Goal: Task Accomplishment & Management: Use online tool/utility

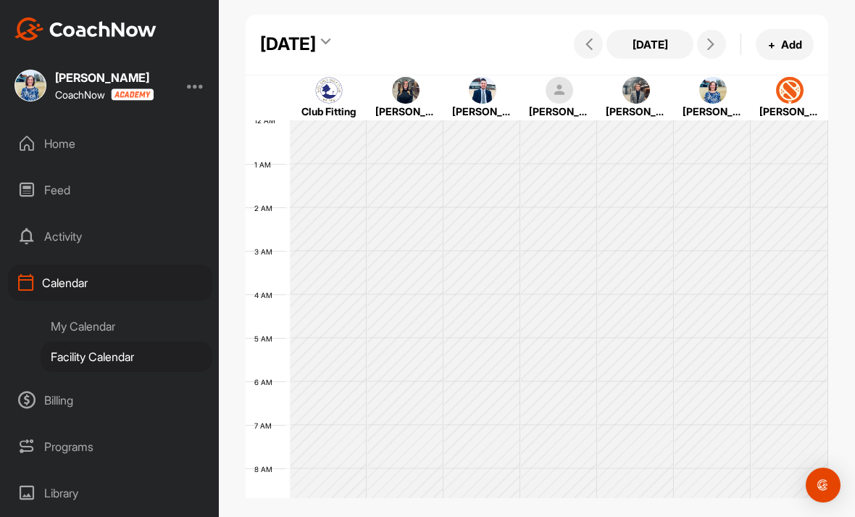
click at [712, 43] on icon at bounding box center [711, 44] width 12 height 12
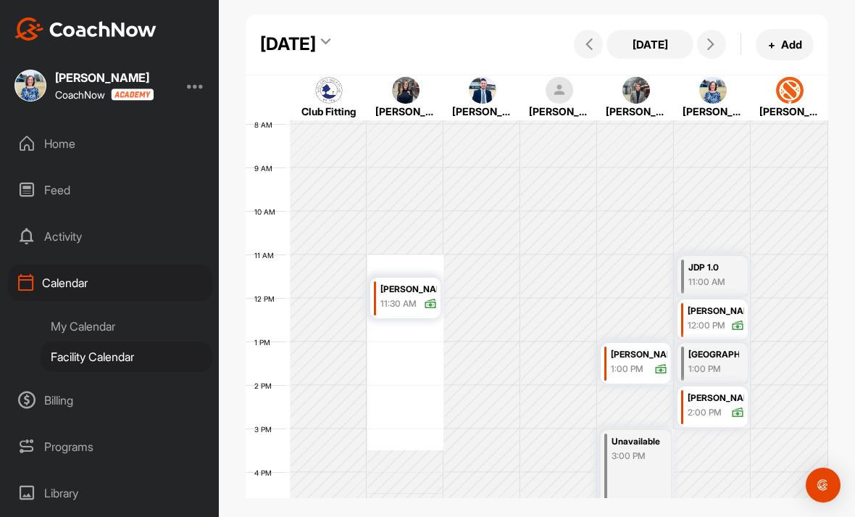
click at [719, 46] on span at bounding box center [711, 44] width 17 height 12
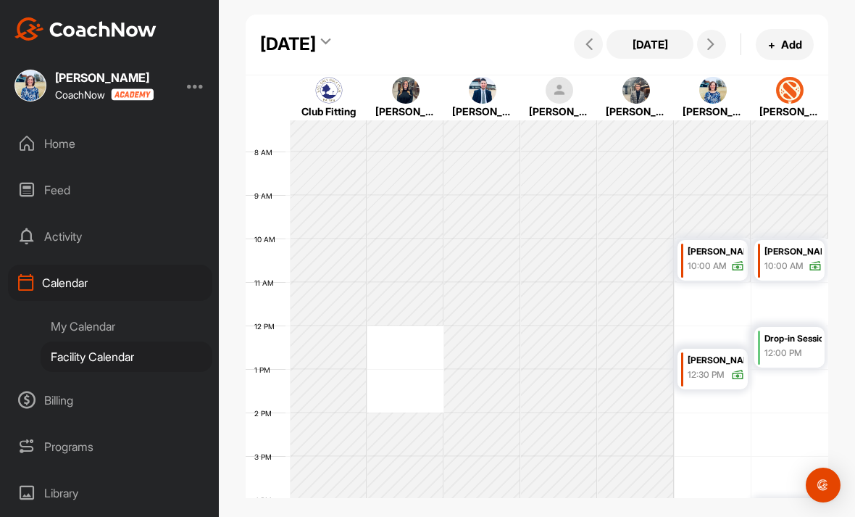
scroll to position [317, 0]
click at [720, 49] on span at bounding box center [711, 44] width 17 height 12
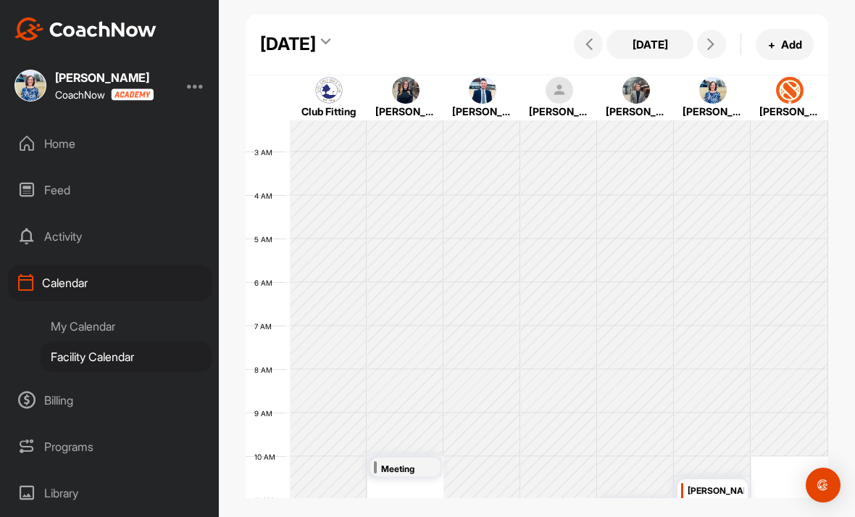
click at [718, 46] on span at bounding box center [711, 44] width 17 height 12
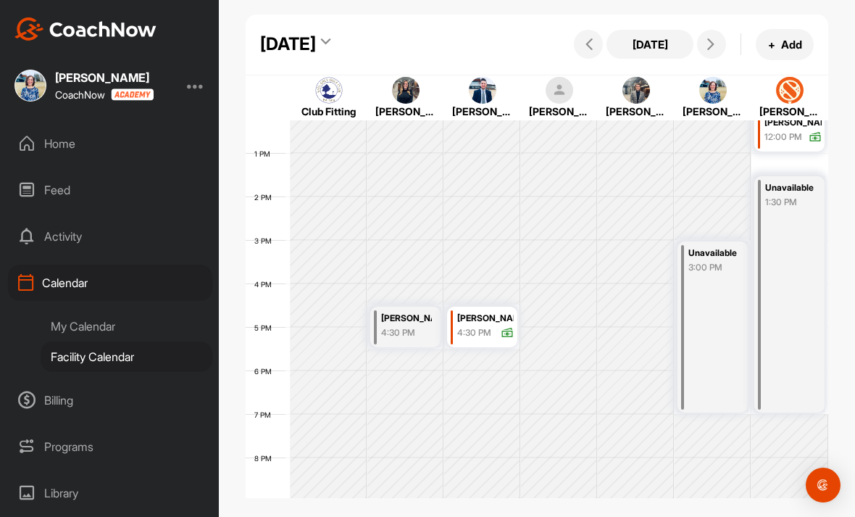
scroll to position [534, 0]
click at [717, 51] on button at bounding box center [711, 44] width 29 height 29
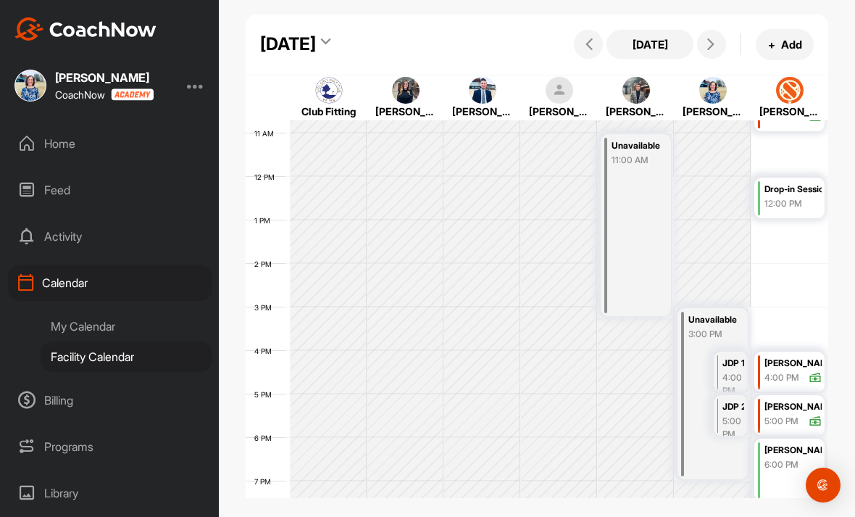
scroll to position [481, 0]
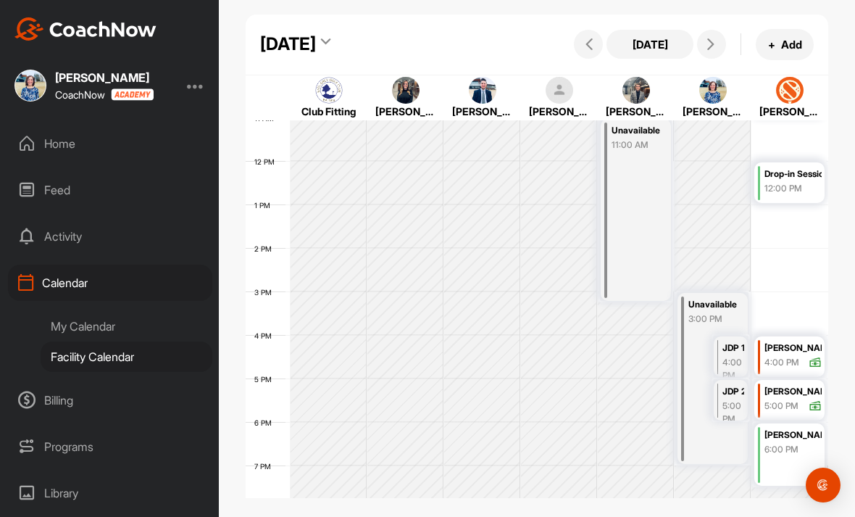
click at [717, 43] on span at bounding box center [711, 44] width 17 height 12
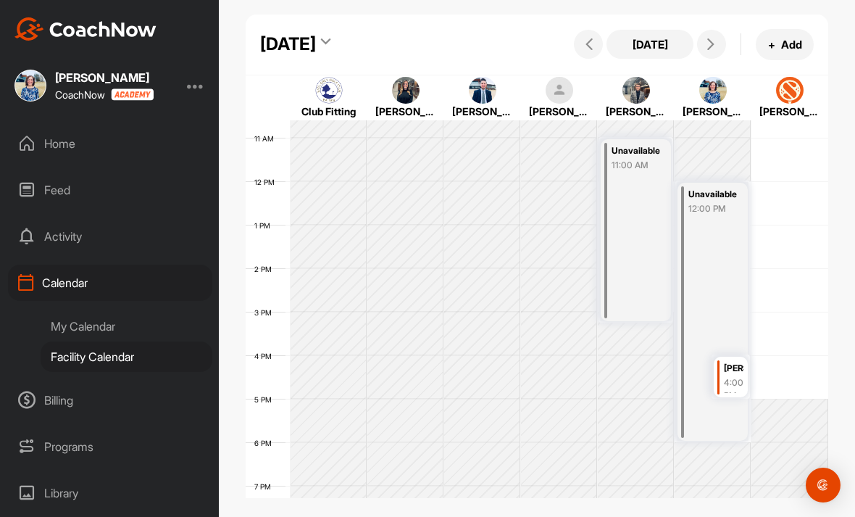
scroll to position [468, 0]
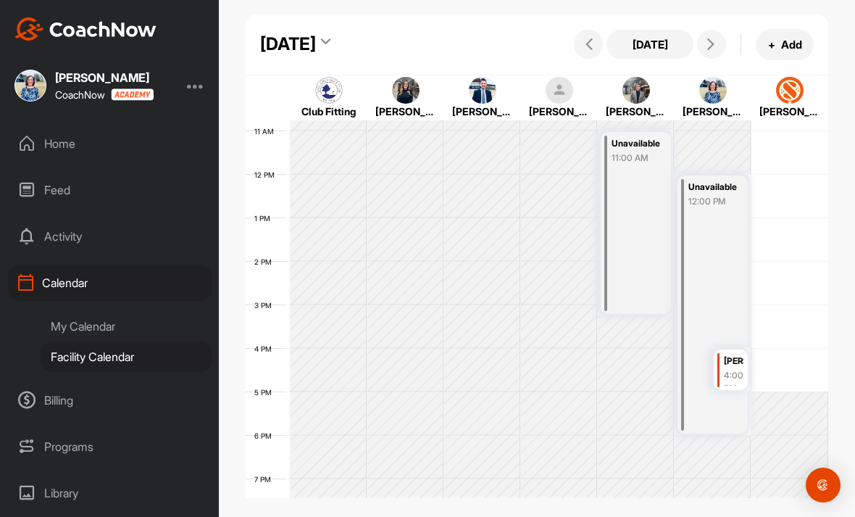
click at [714, 48] on icon at bounding box center [711, 44] width 12 height 12
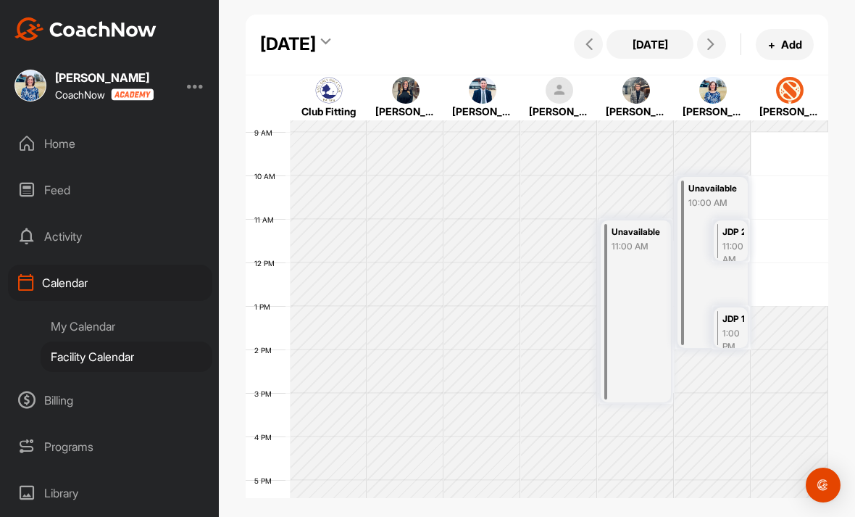
click at [720, 46] on span at bounding box center [711, 44] width 17 height 12
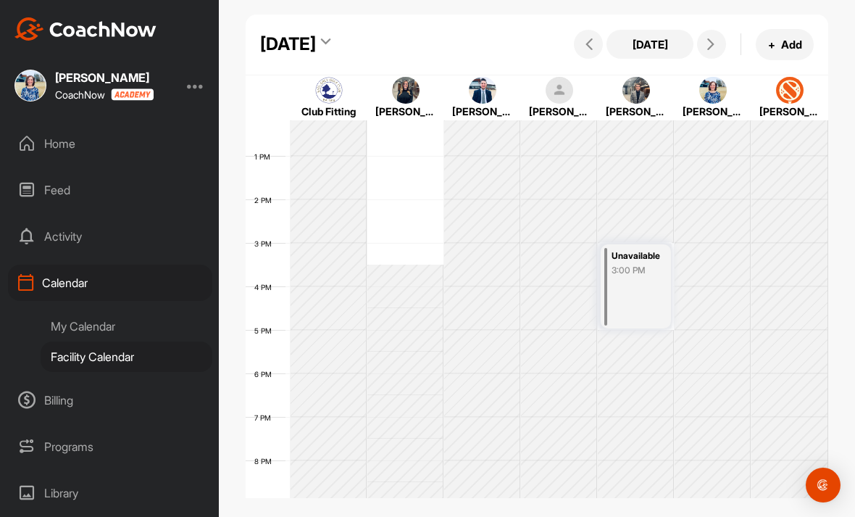
click at [722, 41] on button at bounding box center [711, 44] width 29 height 29
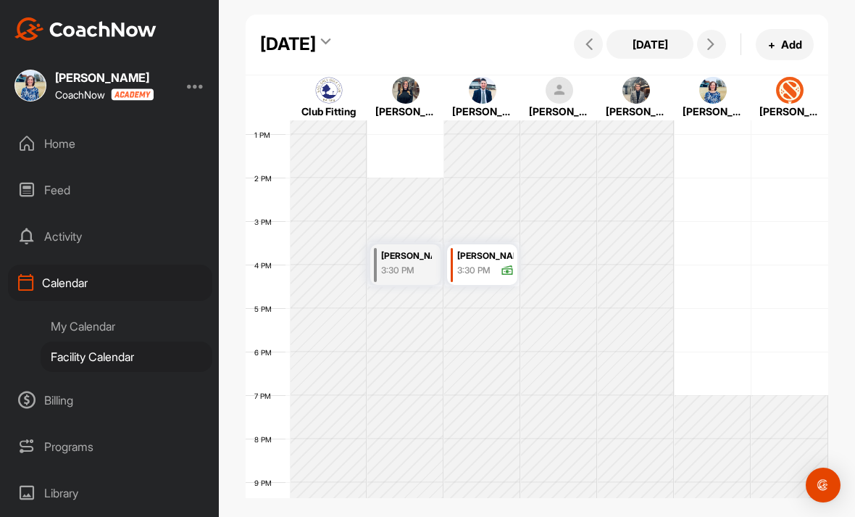
click at [713, 43] on icon at bounding box center [711, 44] width 12 height 12
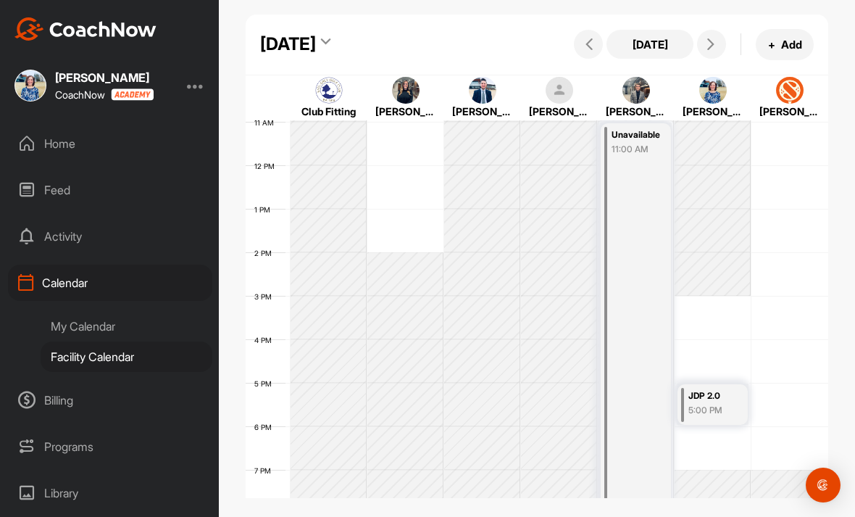
click at [717, 48] on span at bounding box center [711, 44] width 17 height 12
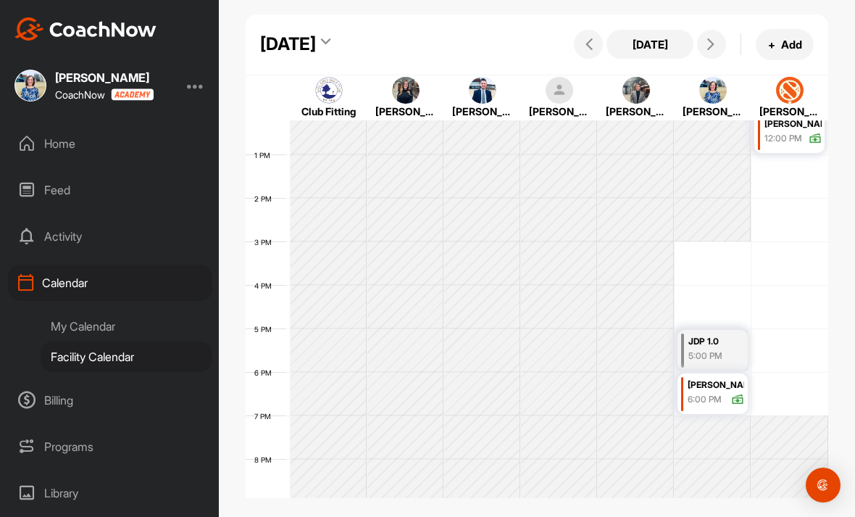
scroll to position [538, 0]
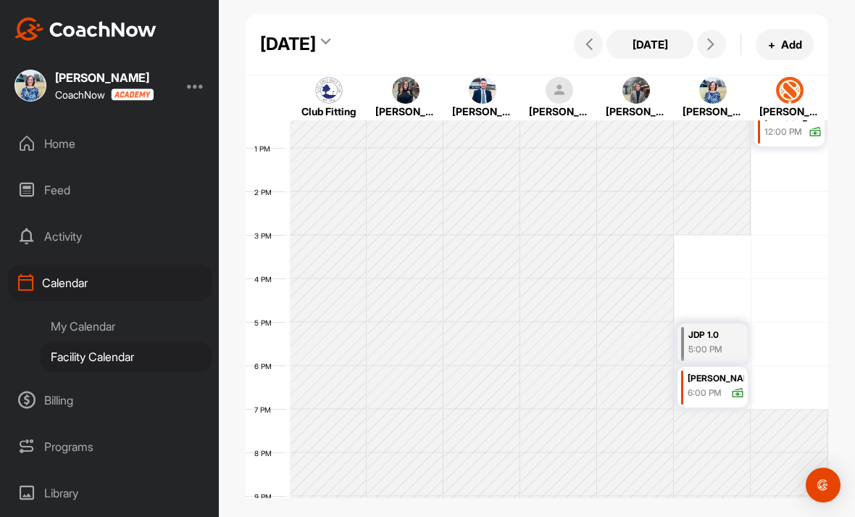
click at [664, 46] on button "[DATE]" at bounding box center [650, 44] width 87 height 29
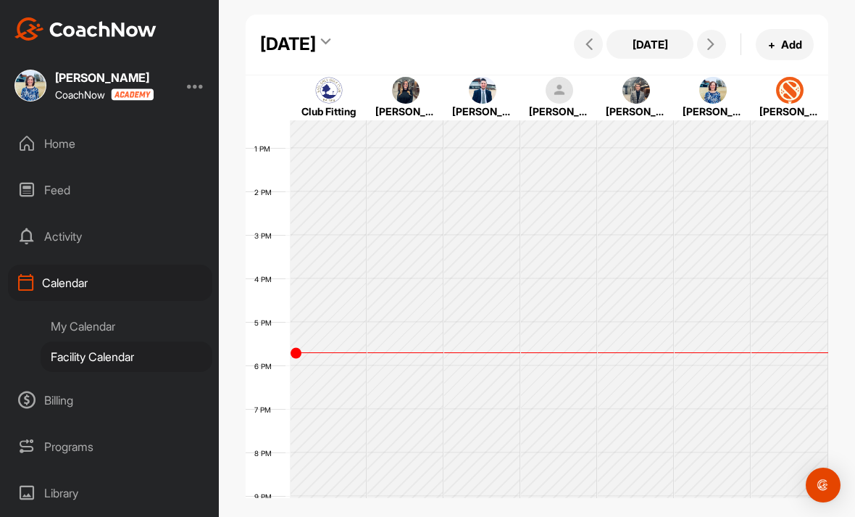
scroll to position [251, 0]
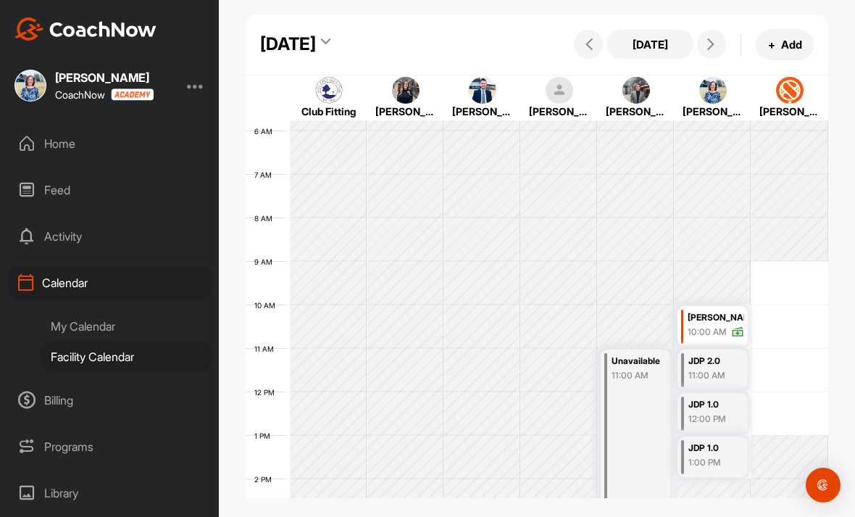
click at [671, 46] on button "[DATE]" at bounding box center [650, 44] width 87 height 29
